Goal: Task Accomplishment & Management: Use online tool/utility

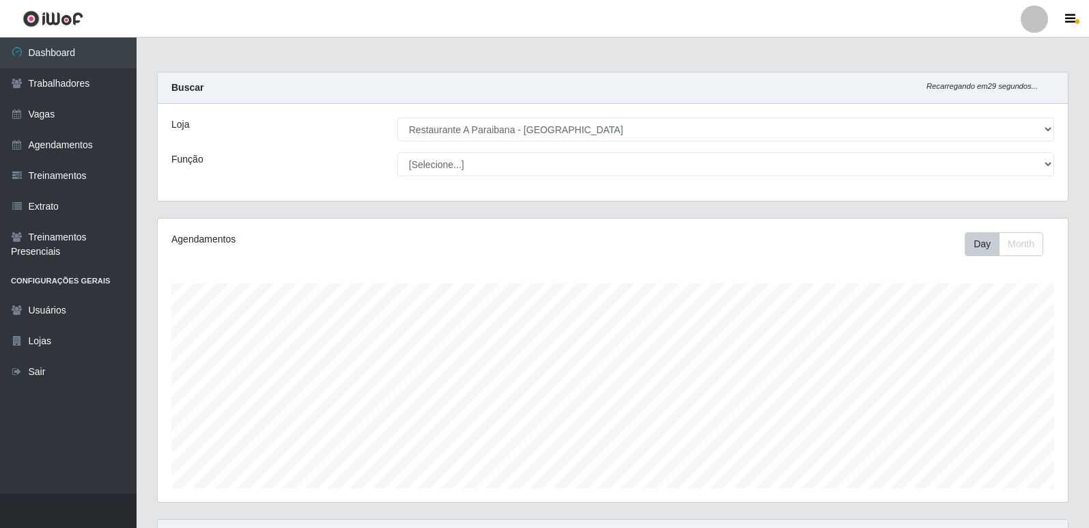
select select "342"
click at [1038, 132] on select "[Selecione...] Restaurante A Paraibana - [GEOGRAPHIC_DATA]" at bounding box center [725, 129] width 657 height 24
click at [397, 117] on select "[Selecione...] Restaurante A Paraibana - [GEOGRAPHIC_DATA]" at bounding box center [725, 129] width 657 height 24
click at [774, 186] on div "Loja [Selecione...] Restaurante A Paraibana - [GEOGRAPHIC_DATA] Função [Selecio…" at bounding box center [613, 152] width 910 height 97
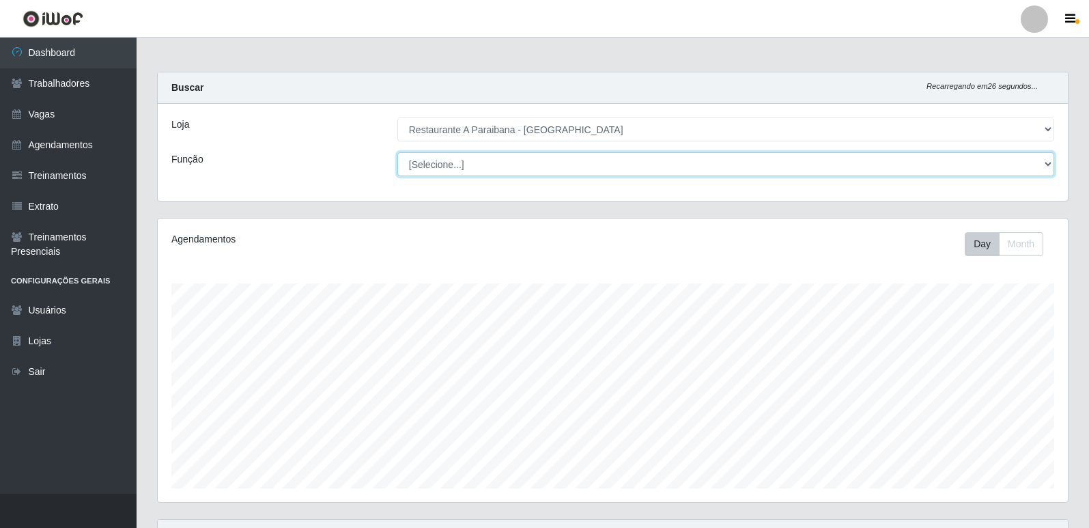
click at [747, 168] on select "[Selecione...] ASG ASG + ASG ++ Auxiliar de Cozinha Auxiliar de Cozinha + Auxil…" at bounding box center [725, 164] width 657 height 24
click at [711, 156] on select "[Selecione...] ASG ASG + ASG ++ Auxiliar de Cozinha Auxiliar de Cozinha + Auxil…" at bounding box center [725, 164] width 657 height 24
click at [556, 166] on select "[Selecione...] ASG ASG + ASG ++ Auxiliar de Cozinha Auxiliar de Cozinha + Auxil…" at bounding box center [725, 164] width 657 height 24
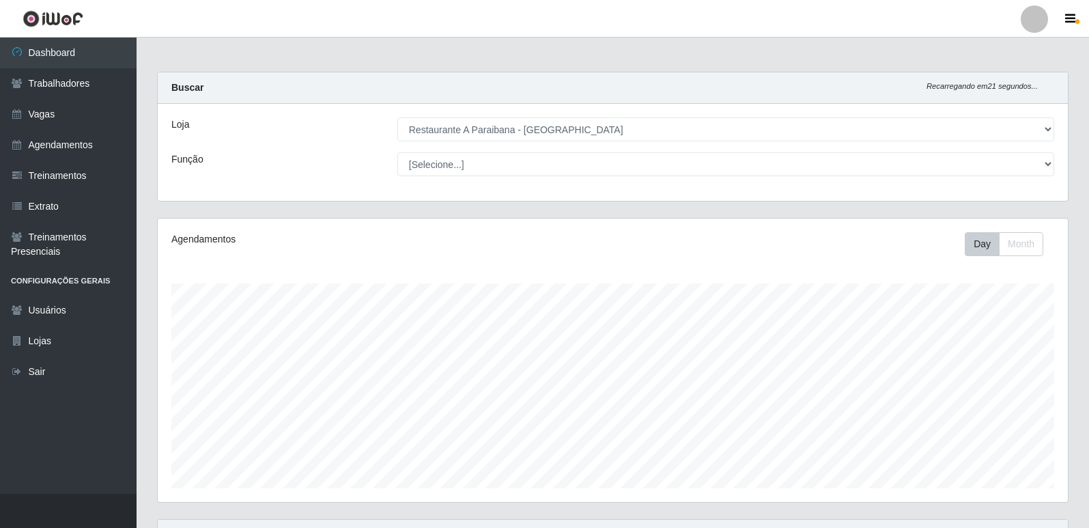
click at [555, 150] on div "Loja [Selecione...] Restaurante A Paraibana - [GEOGRAPHIC_DATA] Função [Selecio…" at bounding box center [613, 152] width 910 height 97
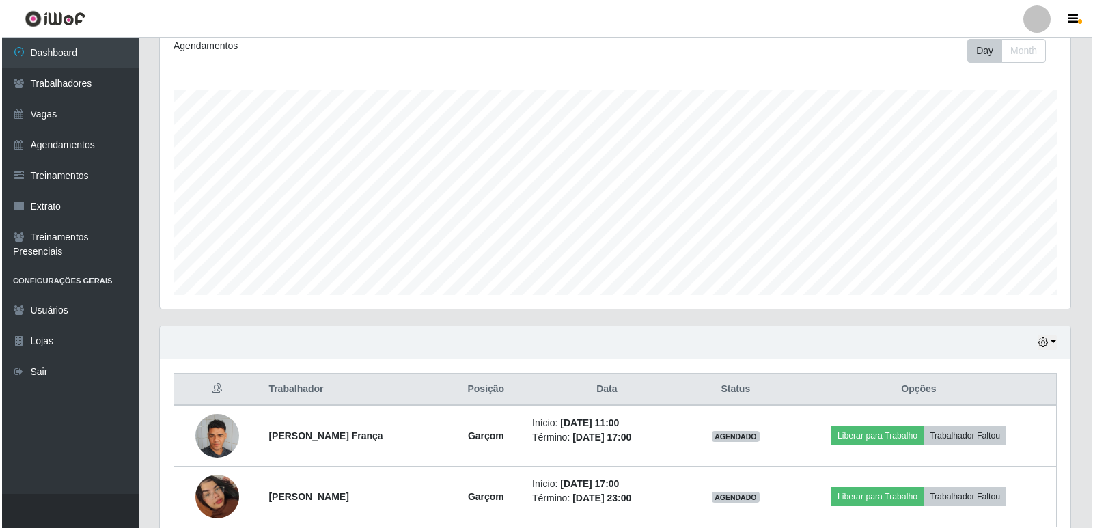
scroll to position [257, 0]
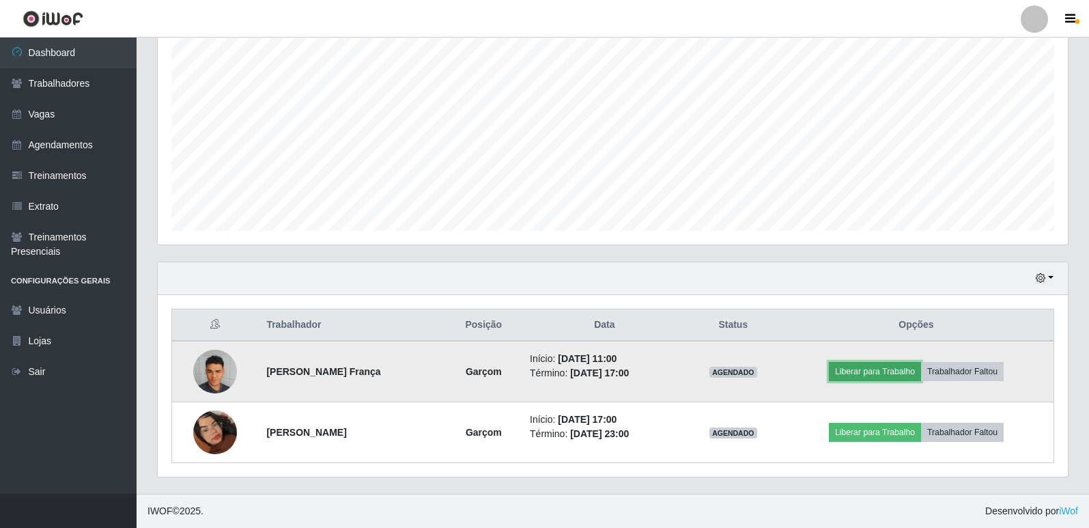
click at [885, 377] on button "Liberar para Trabalho" at bounding box center [875, 371] width 92 height 19
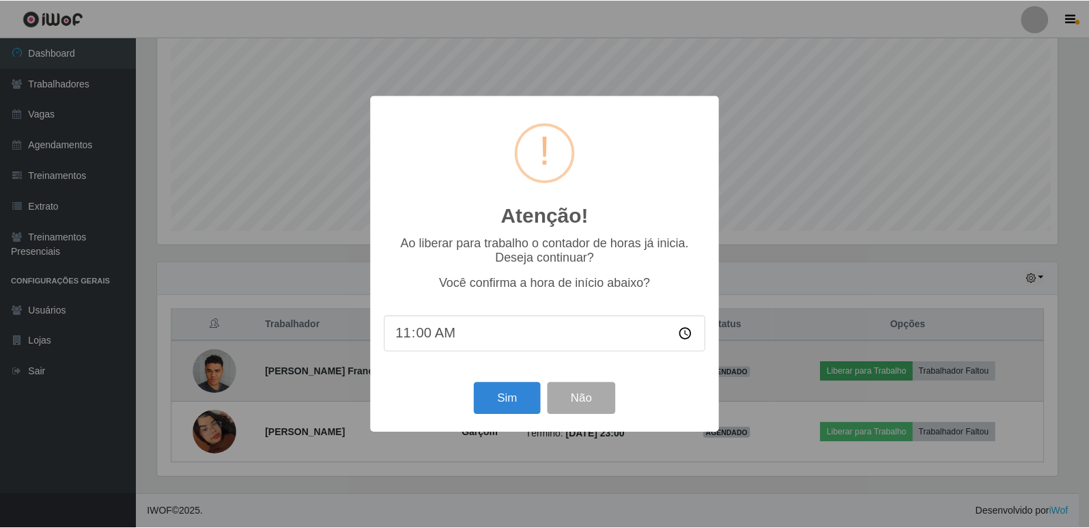
scroll to position [283, 903]
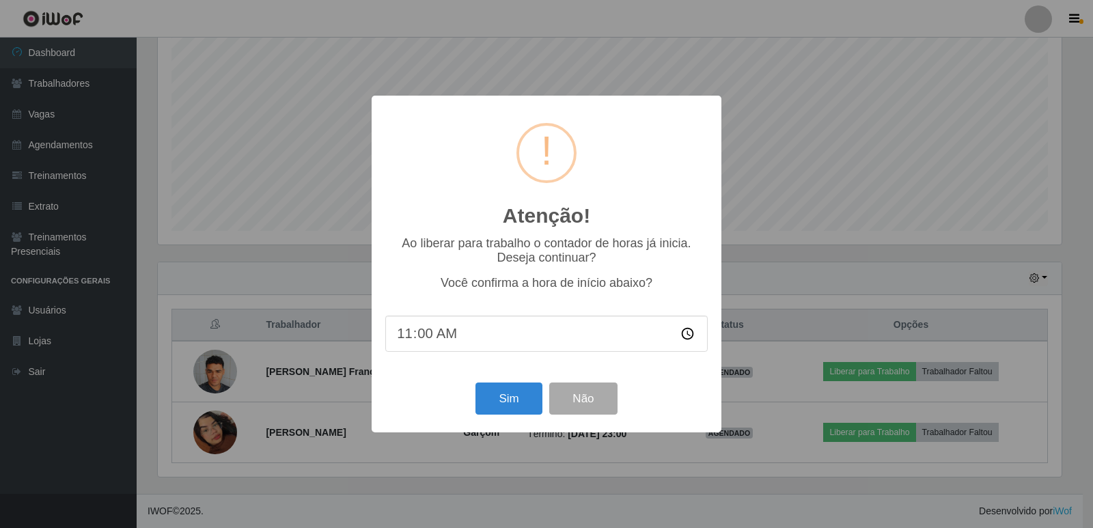
click at [473, 402] on div "Sim Não" at bounding box center [546, 398] width 322 height 39
click at [486, 402] on button "Sim" at bounding box center [508, 398] width 66 height 32
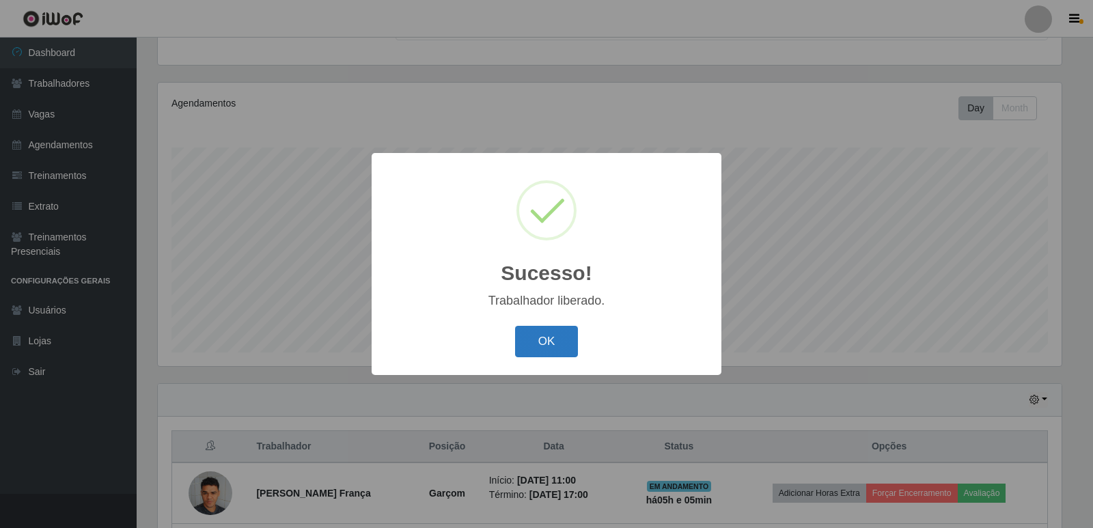
click at [534, 336] on button "OK" at bounding box center [547, 342] width 64 height 32
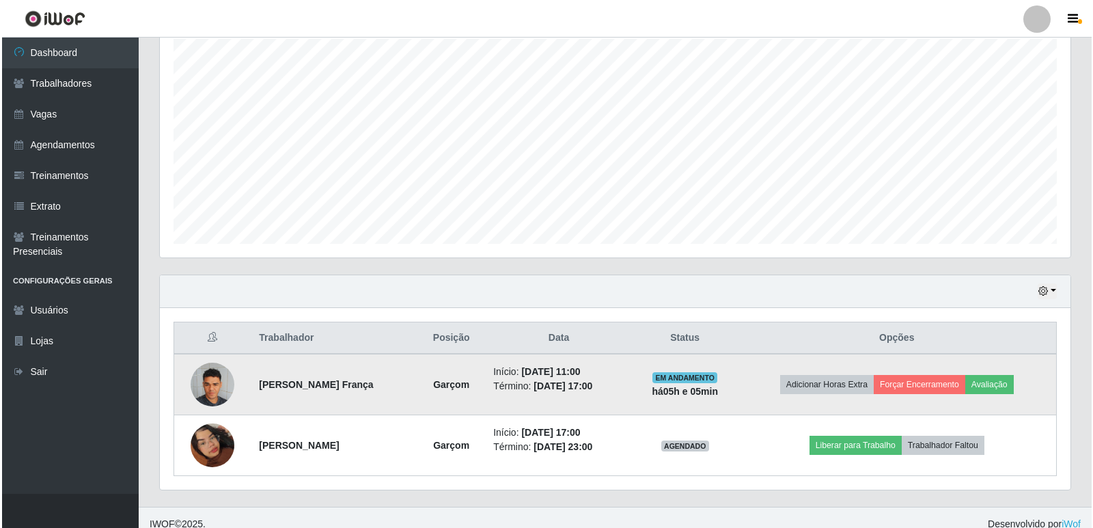
scroll to position [257, 0]
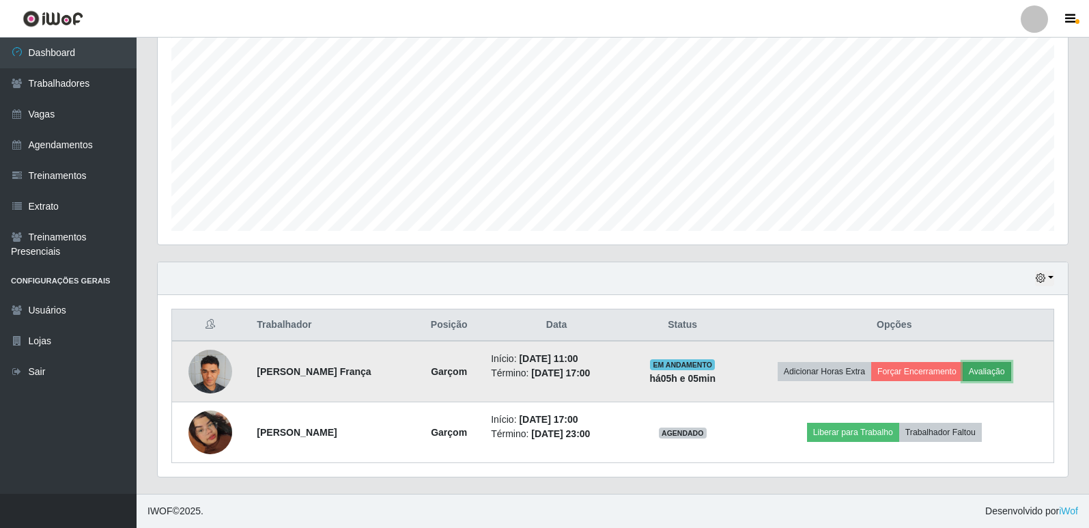
click at [1006, 377] on button "Avaliação" at bounding box center [987, 371] width 48 height 19
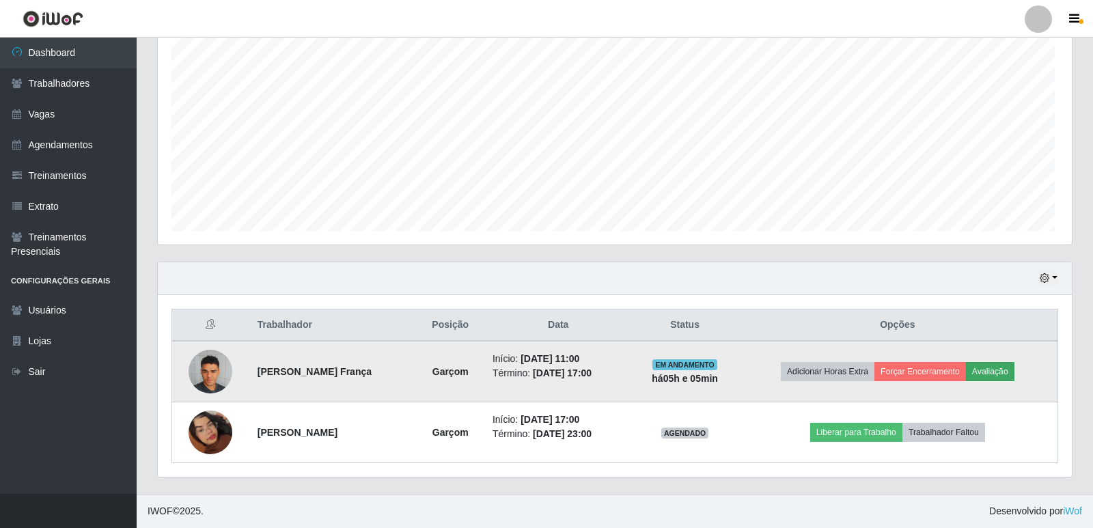
scroll to position [283, 903]
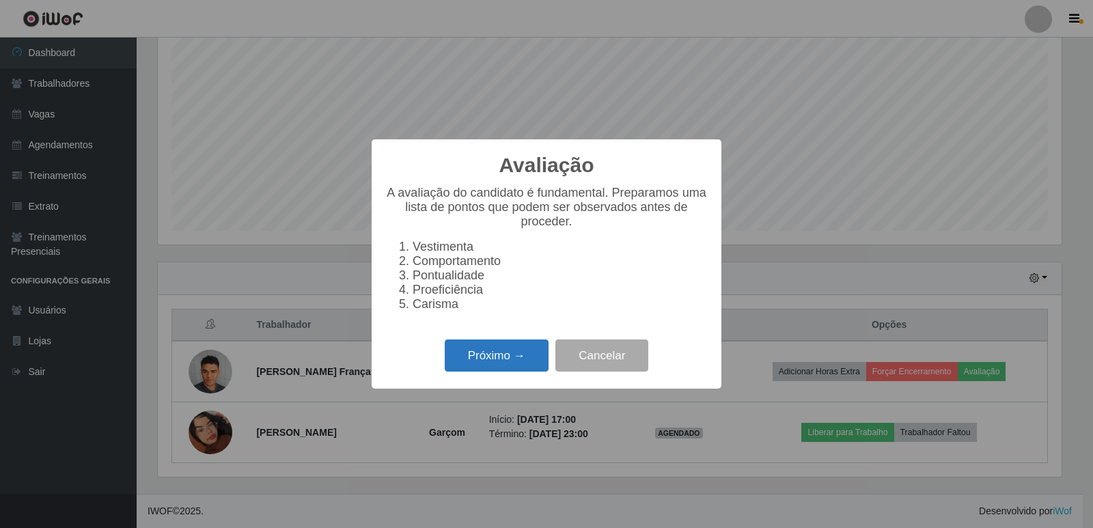
click at [499, 358] on button "Próximo →" at bounding box center [497, 355] width 104 height 32
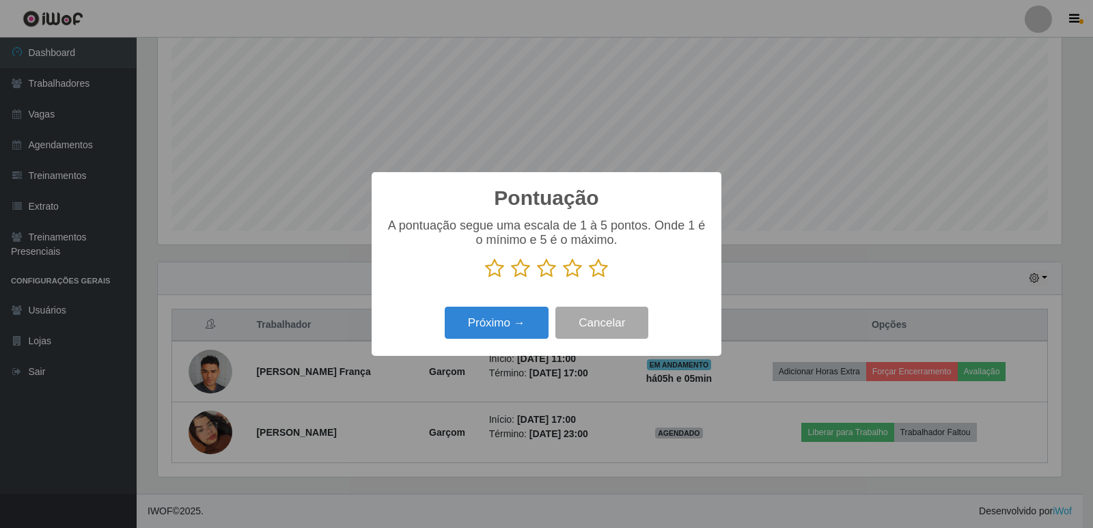
scroll to position [682587, 681967]
click at [600, 266] on icon at bounding box center [598, 268] width 19 height 20
click at [589, 279] on input "radio" at bounding box center [589, 279] width 0 height 0
click at [532, 324] on button "Próximo →" at bounding box center [497, 323] width 104 height 32
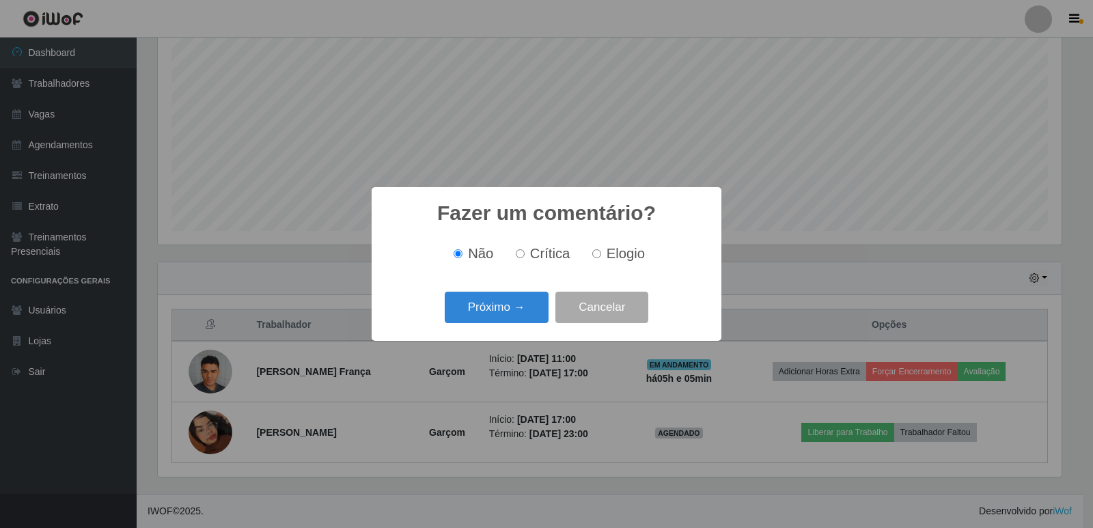
click at [602, 254] on label "Elogio" at bounding box center [616, 254] width 58 height 16
click at [601, 254] on input "Elogio" at bounding box center [596, 253] width 9 height 9
radio input "true"
click at [542, 309] on button "Próximo →" at bounding box center [497, 308] width 104 height 32
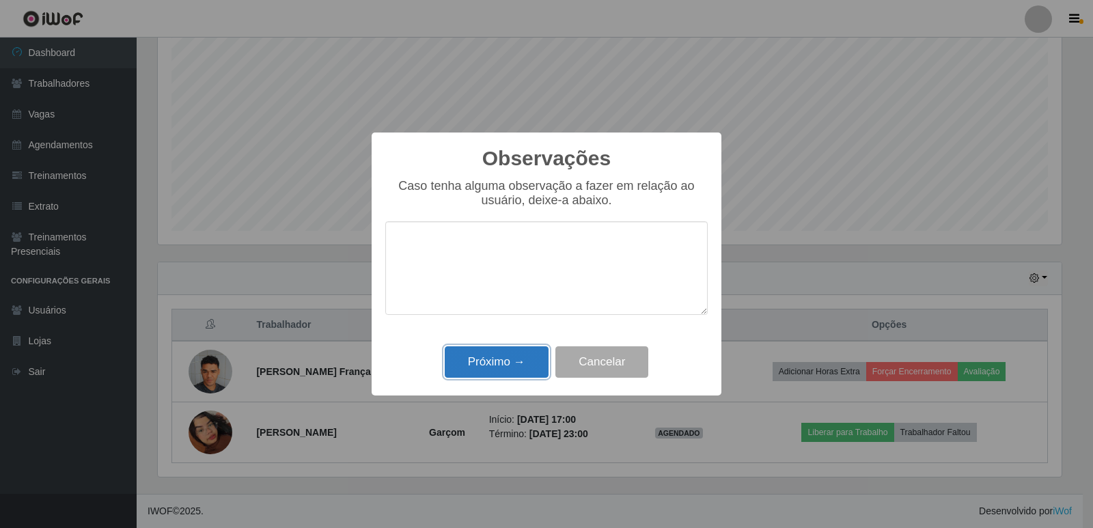
click at [505, 360] on button "Próximo →" at bounding box center [497, 362] width 104 height 32
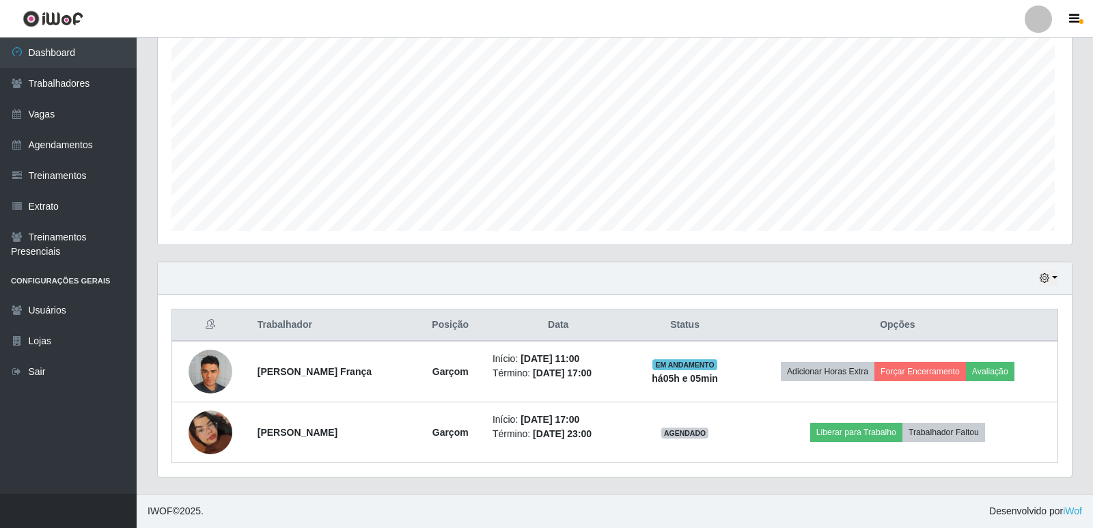
scroll to position [283, 910]
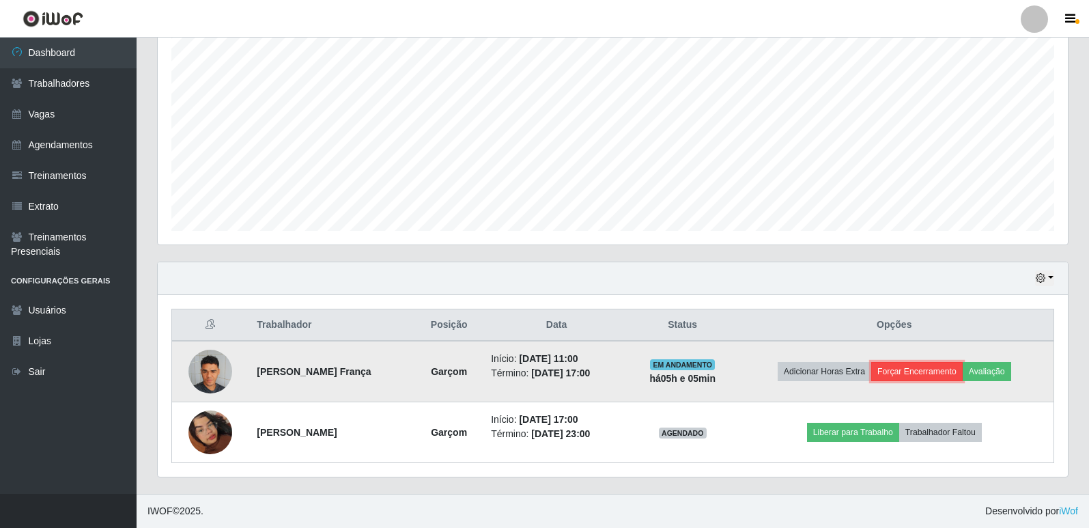
click at [916, 374] on button "Forçar Encerramento" at bounding box center [917, 371] width 92 height 19
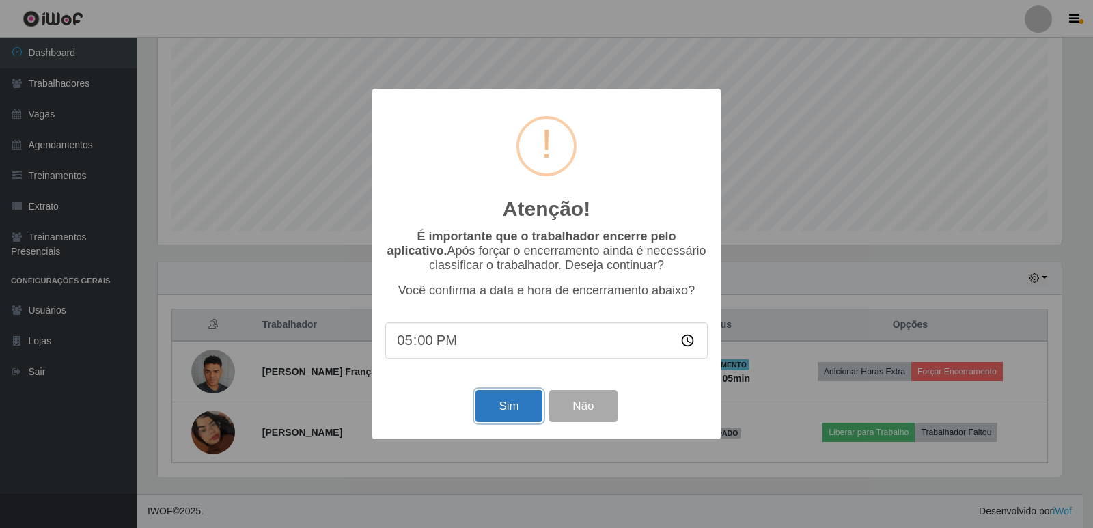
click at [513, 405] on button "Sim" at bounding box center [508, 406] width 66 height 32
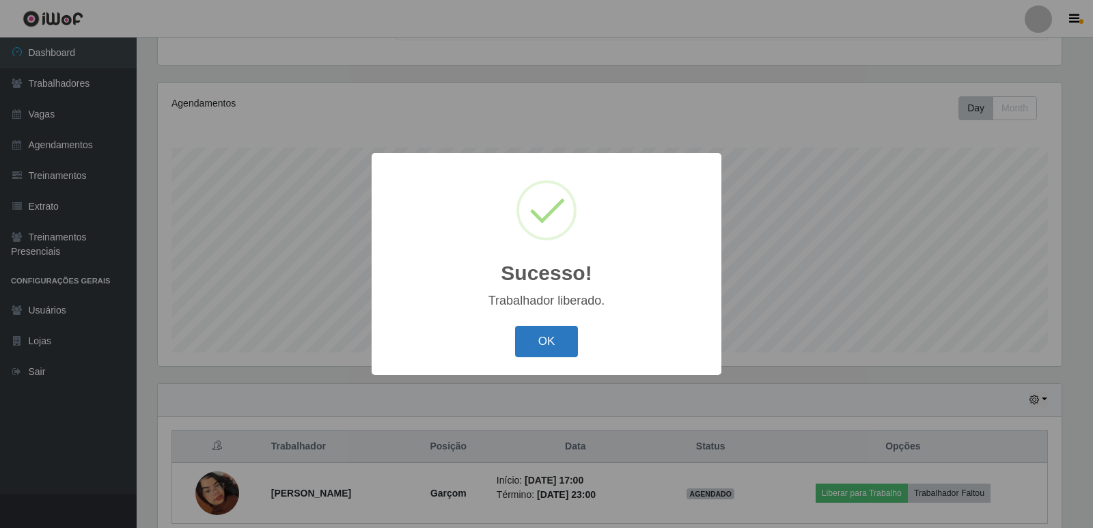
click at [558, 337] on button "OK" at bounding box center [547, 342] width 64 height 32
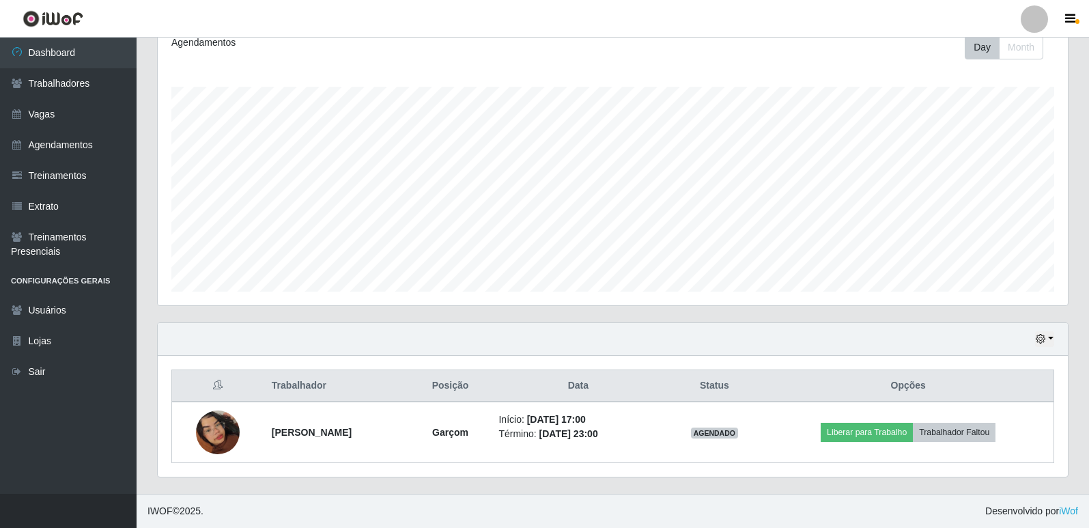
scroll to position [128, 0]
